Goal: Find specific page/section: Find specific page/section

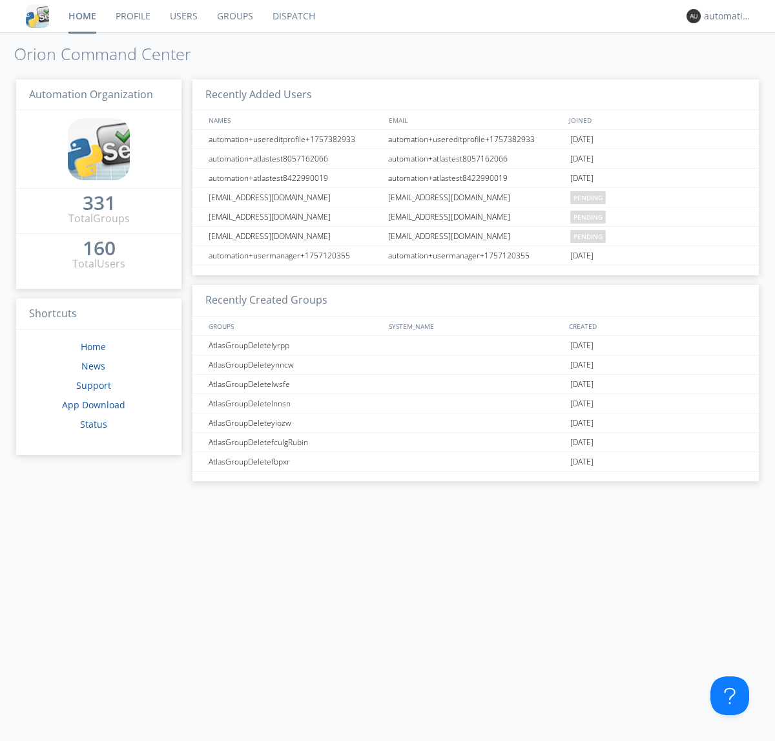
click at [293, 16] on link "Dispatch" at bounding box center [294, 16] width 62 height 32
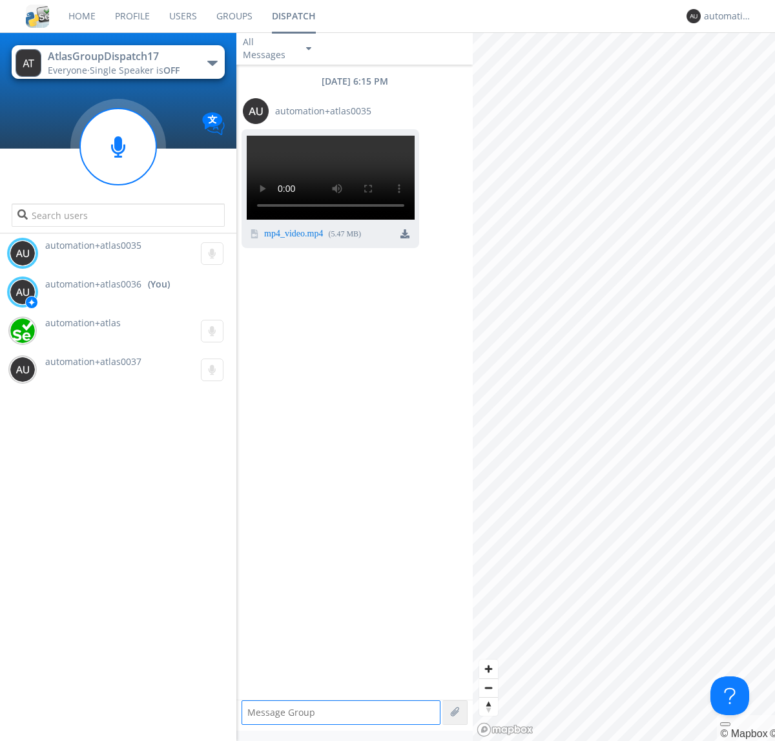
click at [405, 238] on img at bounding box center [404, 233] width 9 height 9
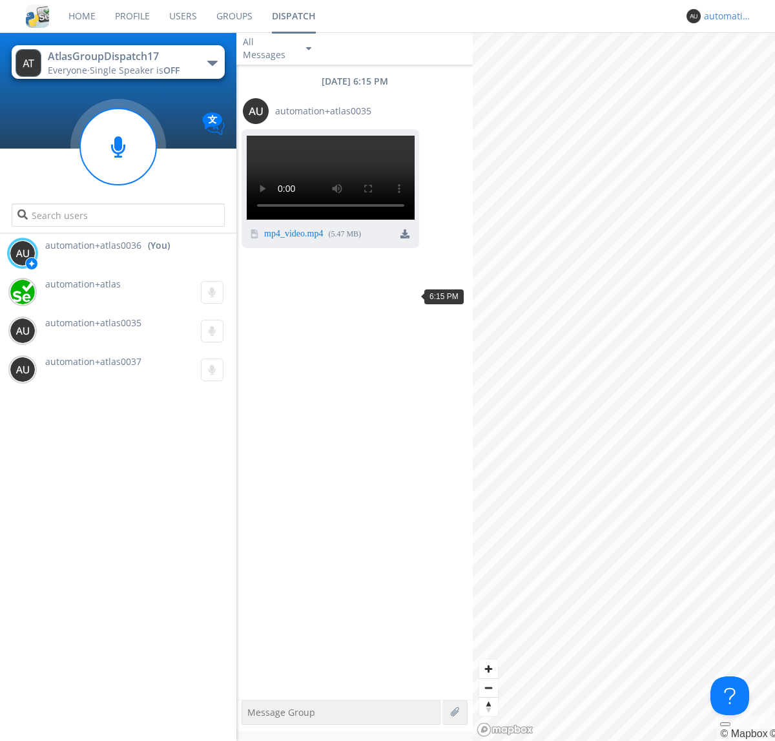
click at [725, 16] on div "automation+atlas0036" at bounding box center [728, 16] width 48 height 13
